Goal: Find contact information: Find contact information

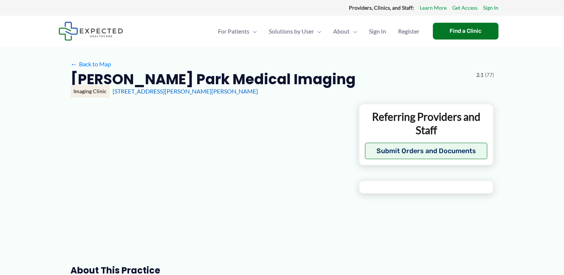
type input "**********"
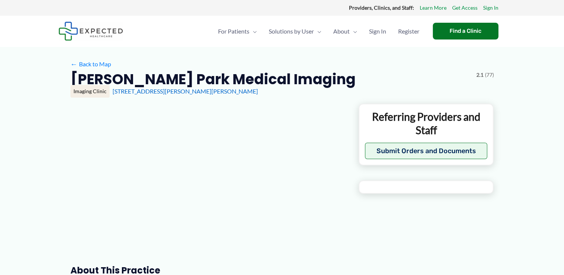
type input "**********"
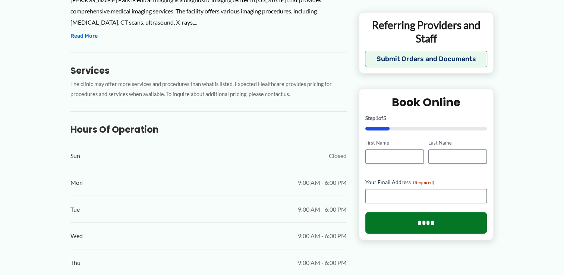
scroll to position [224, 0]
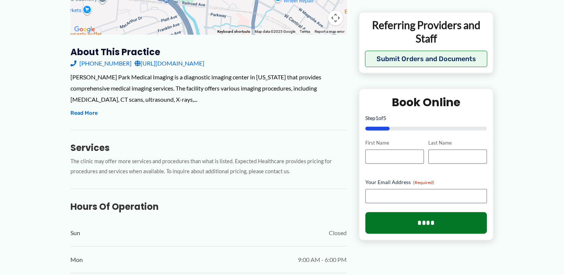
click at [193, 64] on link "[URL][DOMAIN_NAME]" at bounding box center [170, 63] width 70 height 11
